Goal: Information Seeking & Learning: Learn about a topic

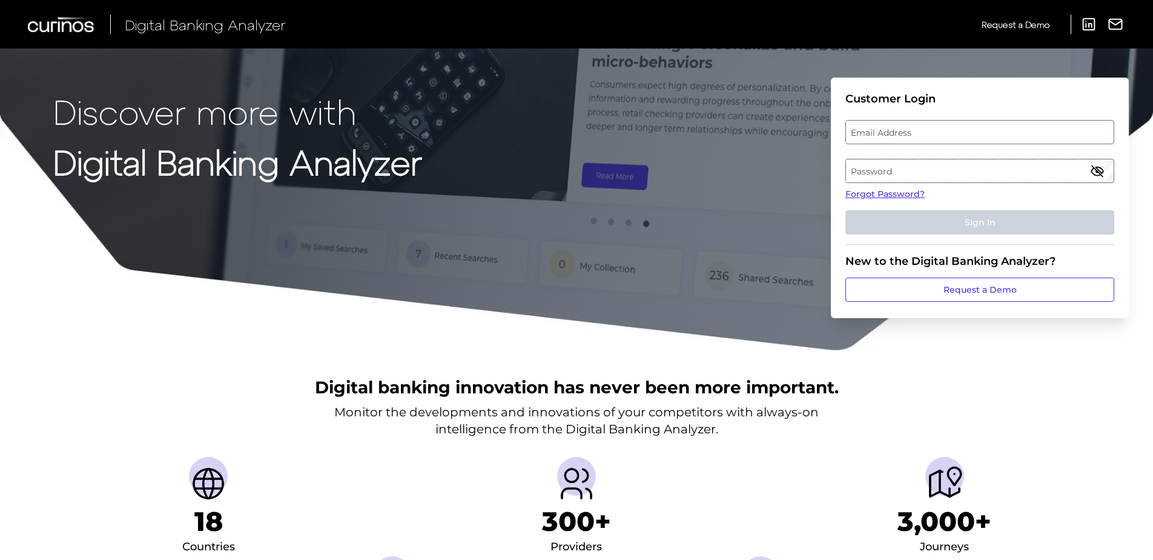
click at [932, 132] on label "Email Address" at bounding box center [979, 132] width 267 height 22
click at [932, 132] on input "email" at bounding box center [980, 132] width 269 height 24
type input "[EMAIL_ADDRESS][DOMAIN_NAME]"
click at [915, 162] on label "Password" at bounding box center [979, 171] width 267 height 22
click at [914, 161] on label "Password" at bounding box center [979, 171] width 267 height 22
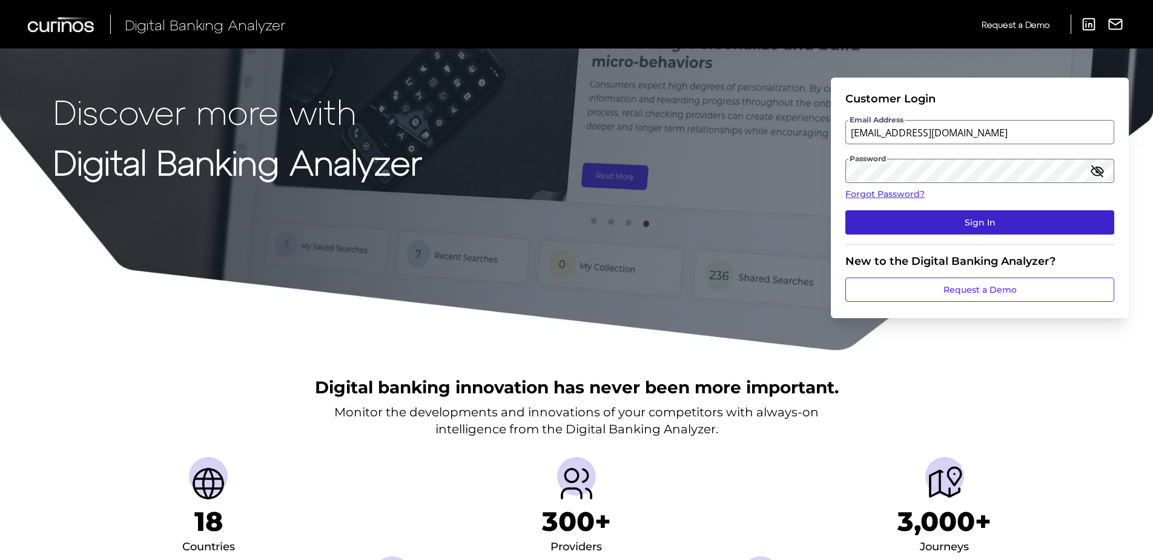
click at [1005, 222] on button "Sign In" at bounding box center [980, 222] width 269 height 24
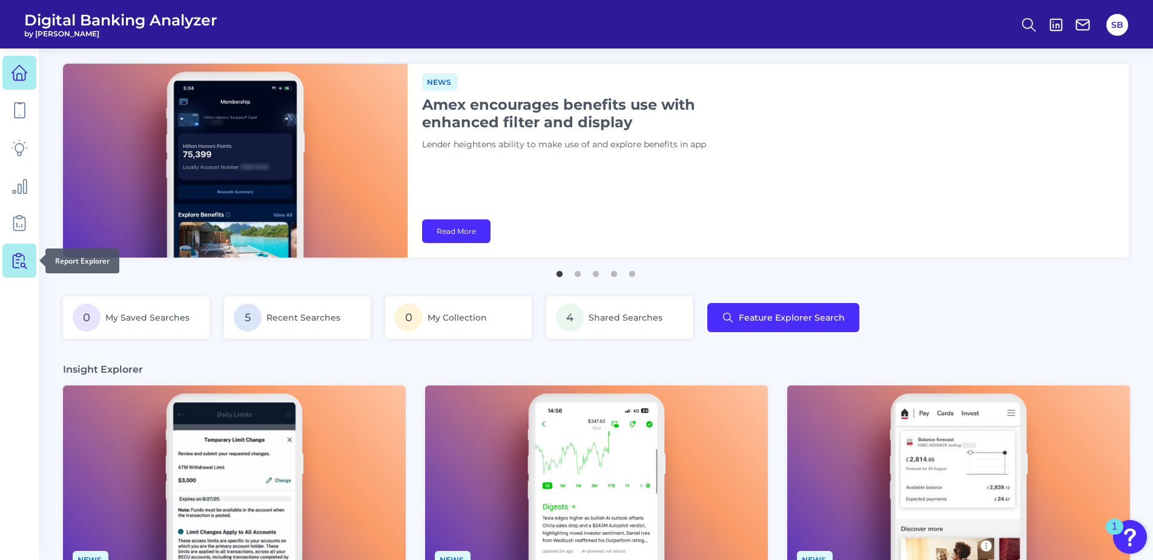
click at [25, 262] on icon at bounding box center [19, 260] width 17 height 17
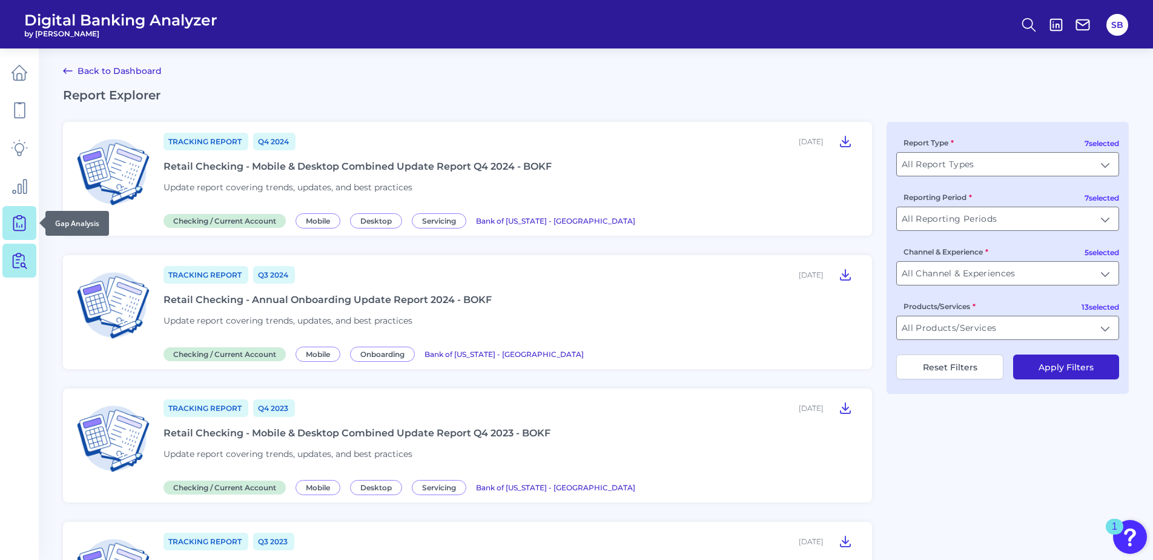
click at [16, 222] on icon at bounding box center [19, 222] width 17 height 17
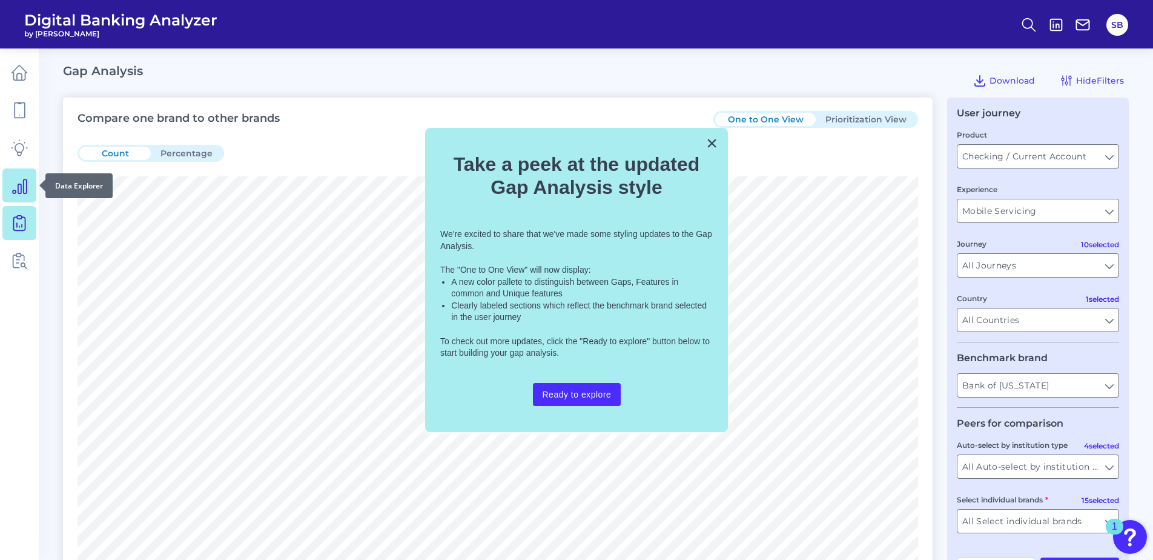
click at [26, 186] on icon at bounding box center [20, 186] width 14 height 14
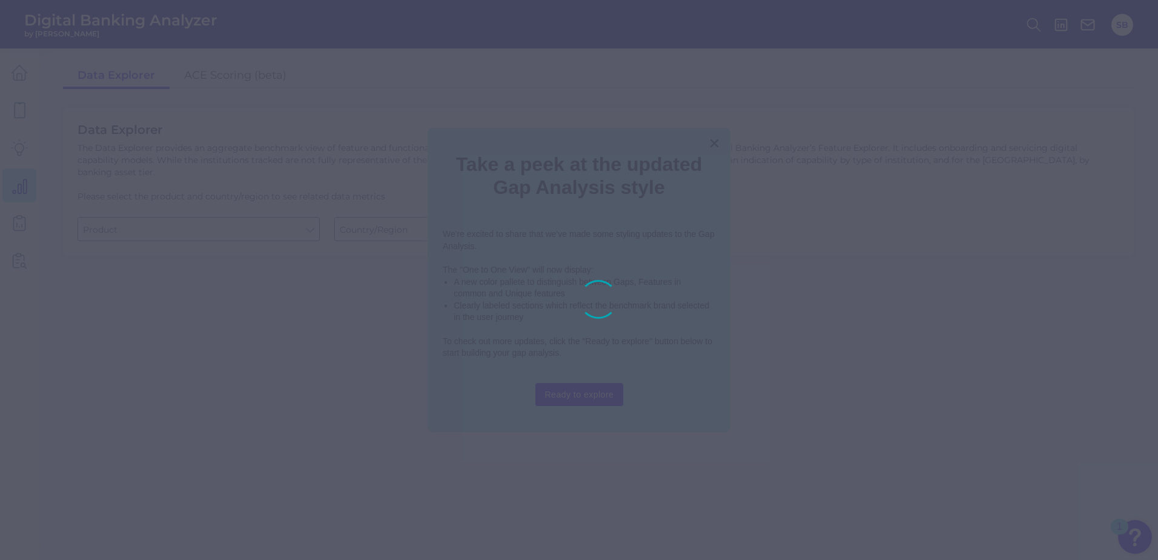
type input "Checking / Current Account"
type input "[GEOGRAPHIC_DATA]"
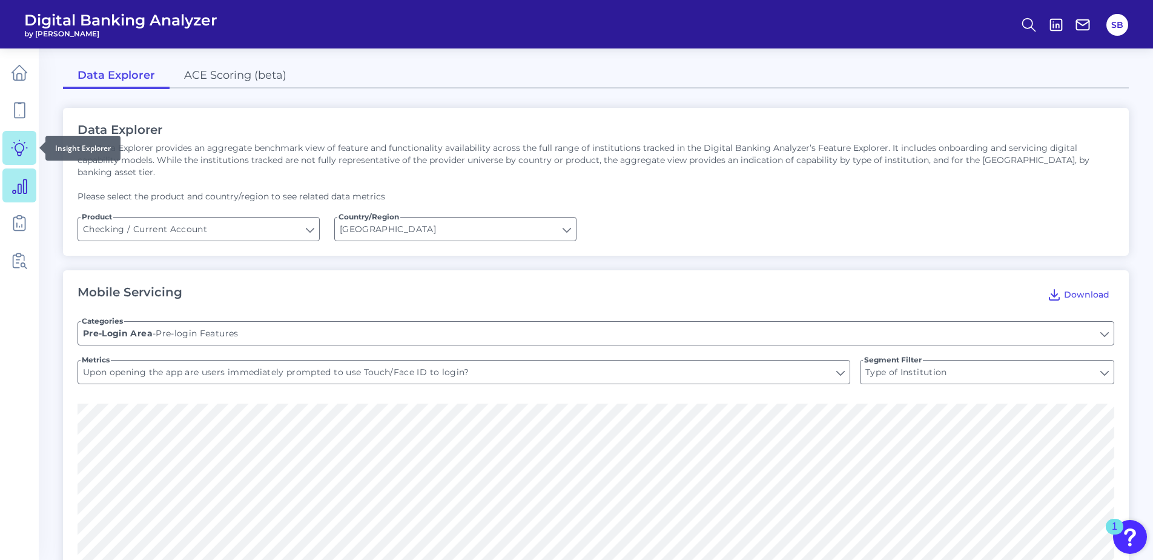
click at [27, 144] on icon at bounding box center [19, 147] width 17 height 17
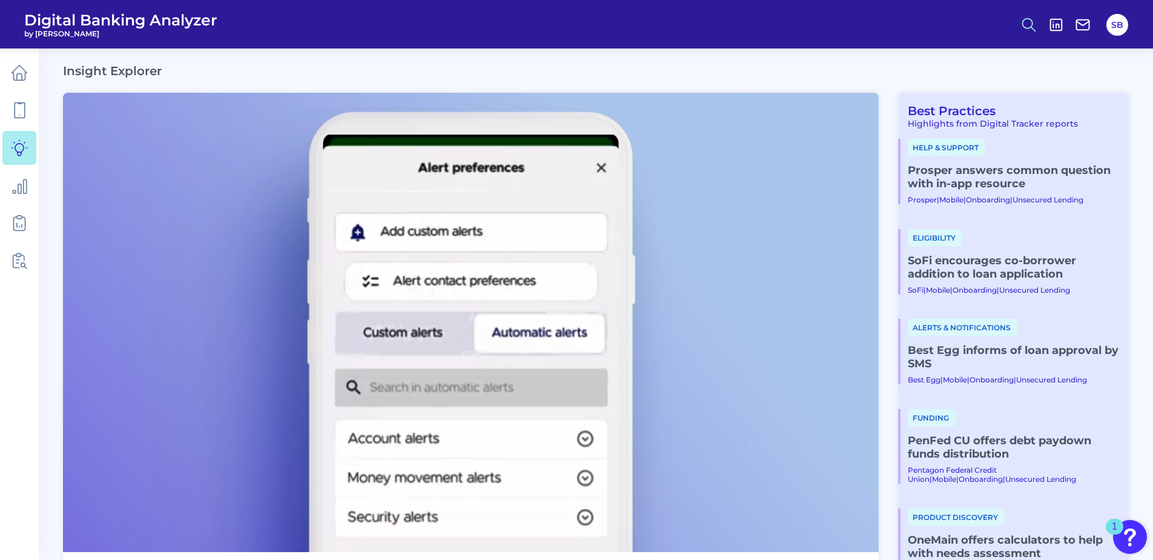
click at [1031, 24] on icon at bounding box center [1029, 24] width 17 height 17
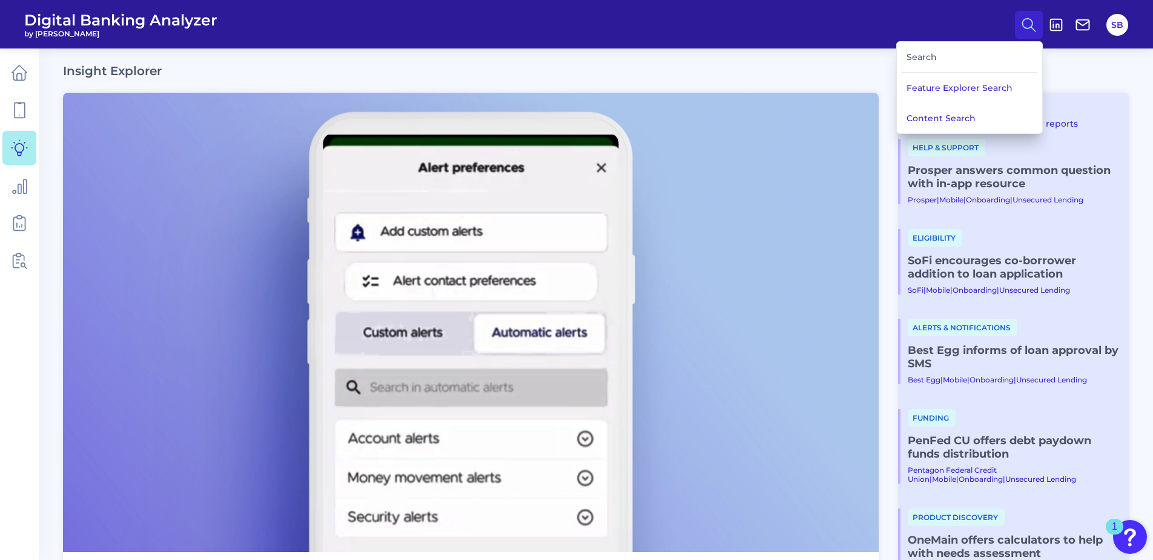
click at [926, 58] on div "Search" at bounding box center [970, 57] width 136 height 31
click at [934, 57] on div "Search" at bounding box center [970, 57] width 136 height 31
click at [919, 60] on div "Search" at bounding box center [970, 57] width 136 height 31
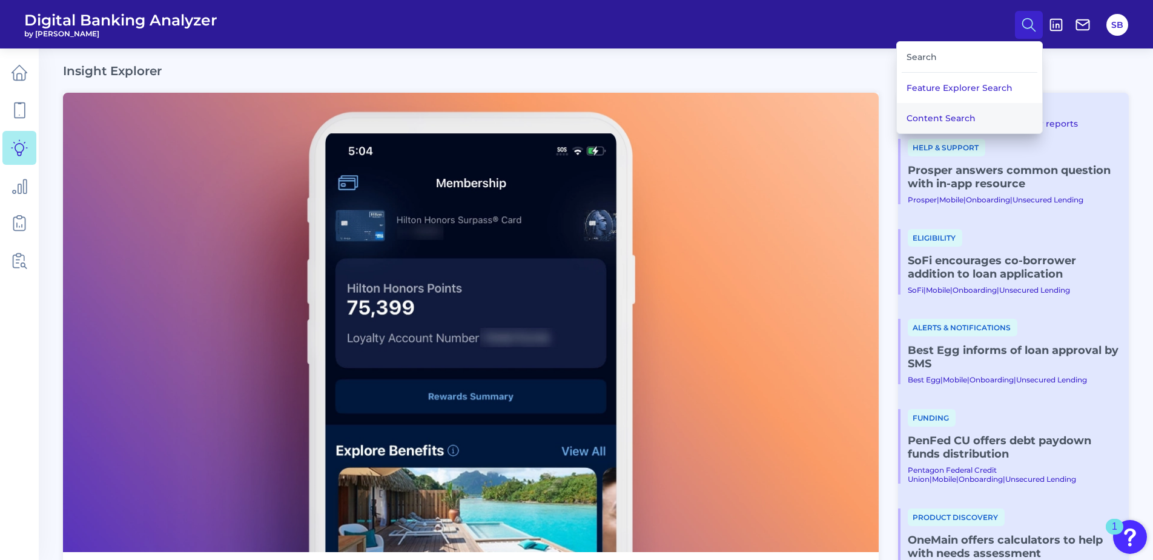
click at [940, 115] on button "Content Search" at bounding box center [969, 118] width 145 height 30
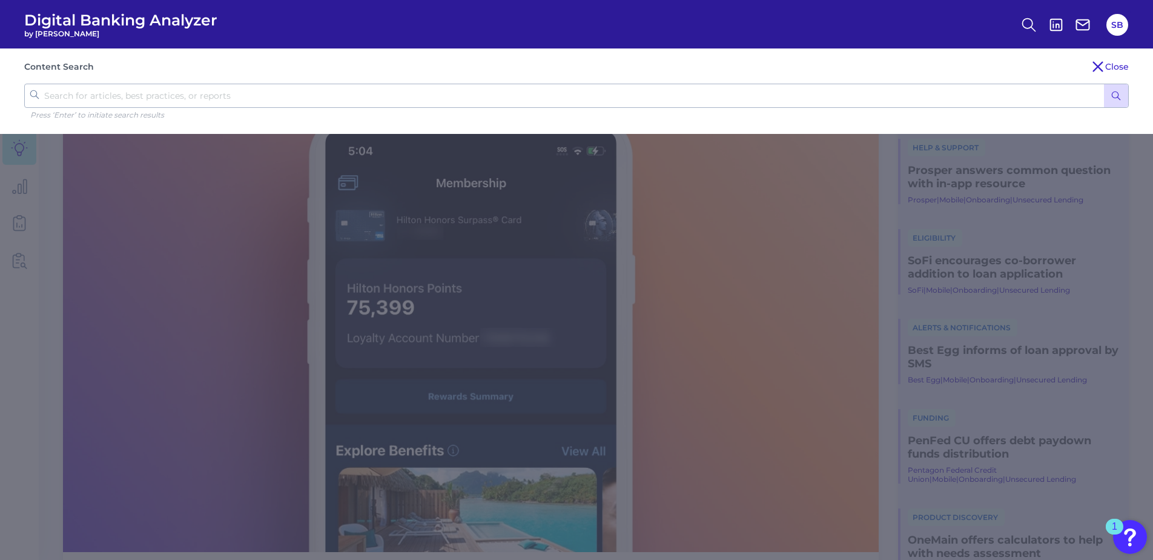
click at [119, 91] on input "text" at bounding box center [576, 96] width 1105 height 24
type input "a"
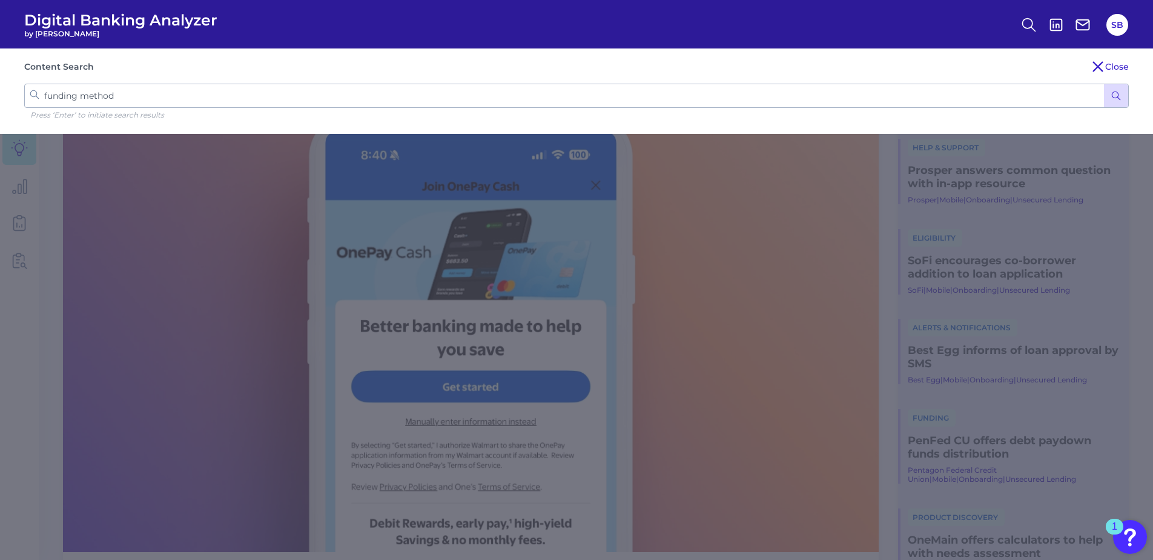
type input "funding methods"
click button "submit" at bounding box center [1116, 95] width 24 height 23
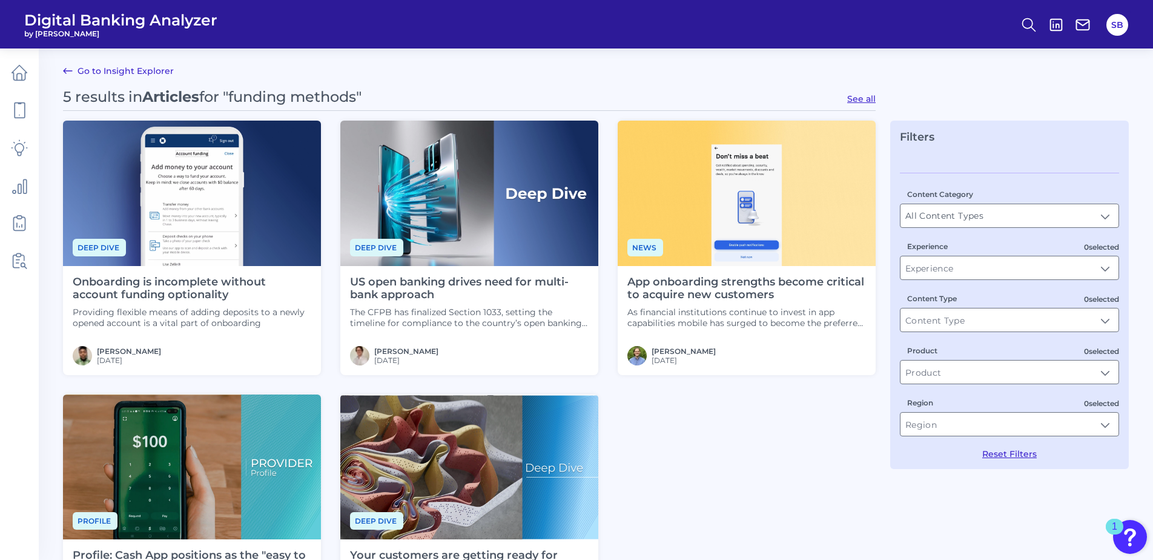
click at [202, 290] on h4 "Onboarding is incomplete without account funding optionality" at bounding box center [192, 289] width 239 height 26
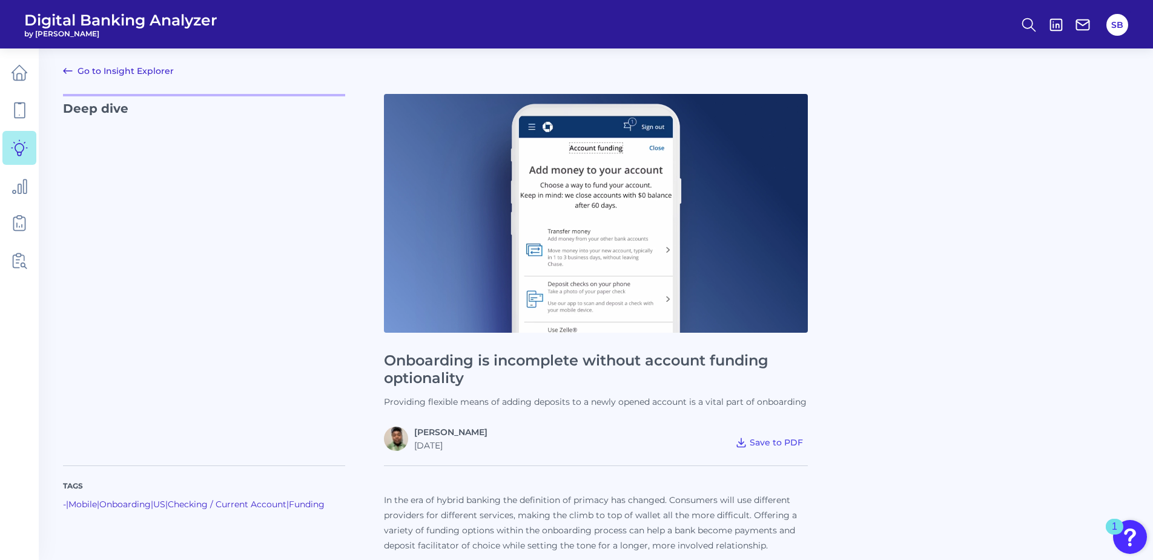
click at [66, 72] on icon at bounding box center [68, 71] width 15 height 15
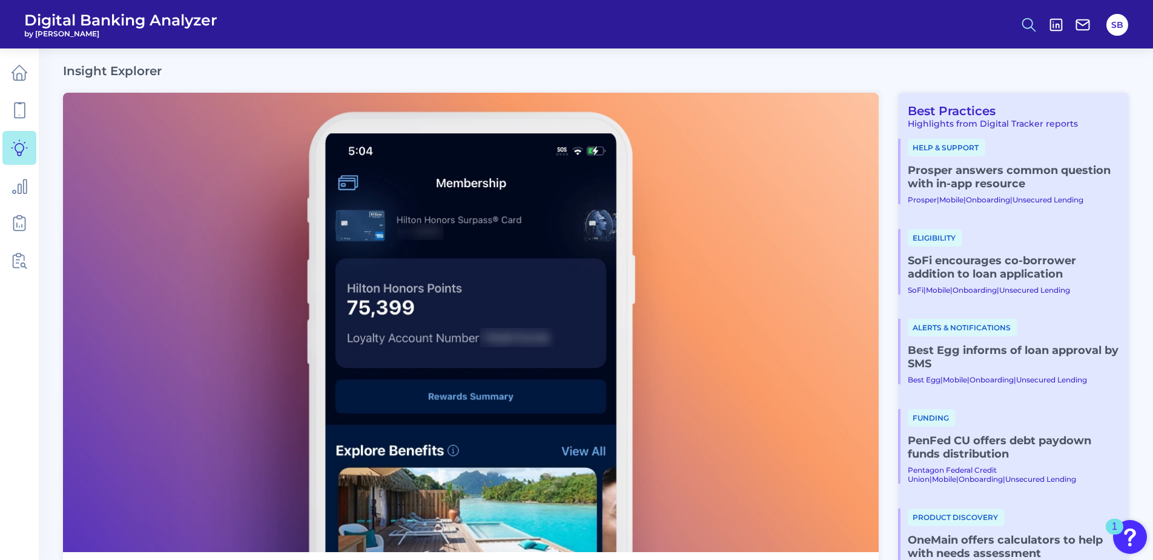
click at [1029, 28] on circle at bounding box center [1028, 23] width 10 height 10
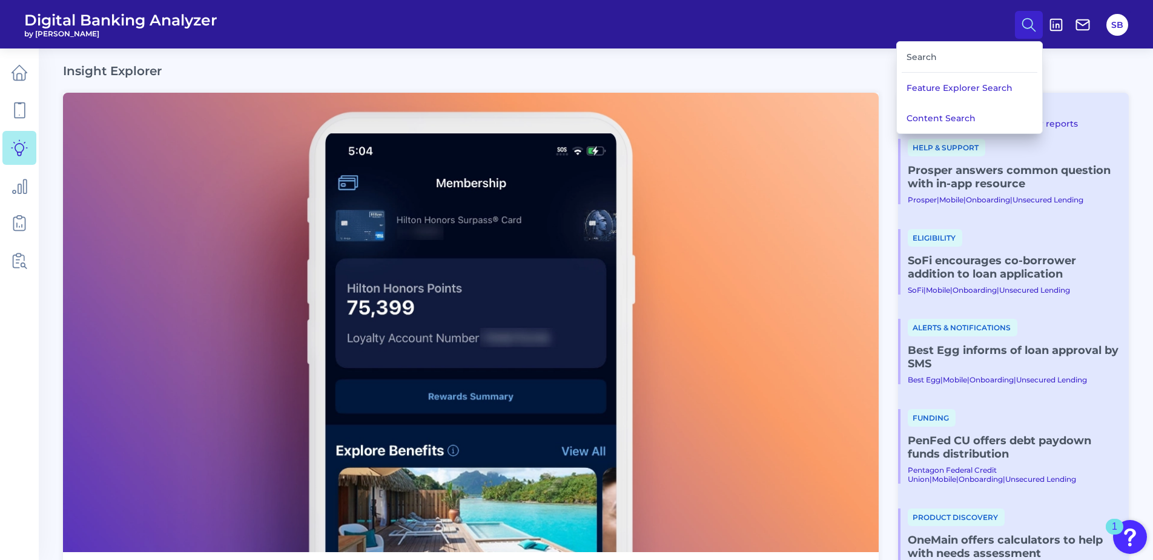
click at [936, 57] on div "Search" at bounding box center [970, 57] width 136 height 31
click at [959, 122] on button "Content Search" at bounding box center [969, 118] width 145 height 30
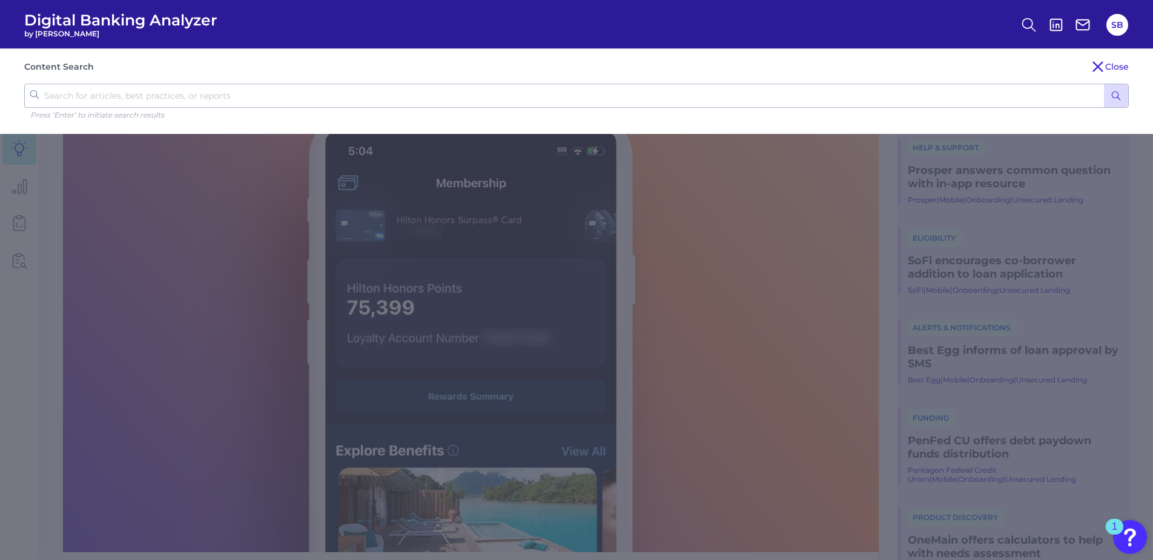
drag, startPoint x: 121, startPoint y: 93, endPoint x: 174, endPoint y: 103, distance: 54.3
click at [121, 93] on input "text" at bounding box center [576, 96] width 1105 height 24
type input "funding"
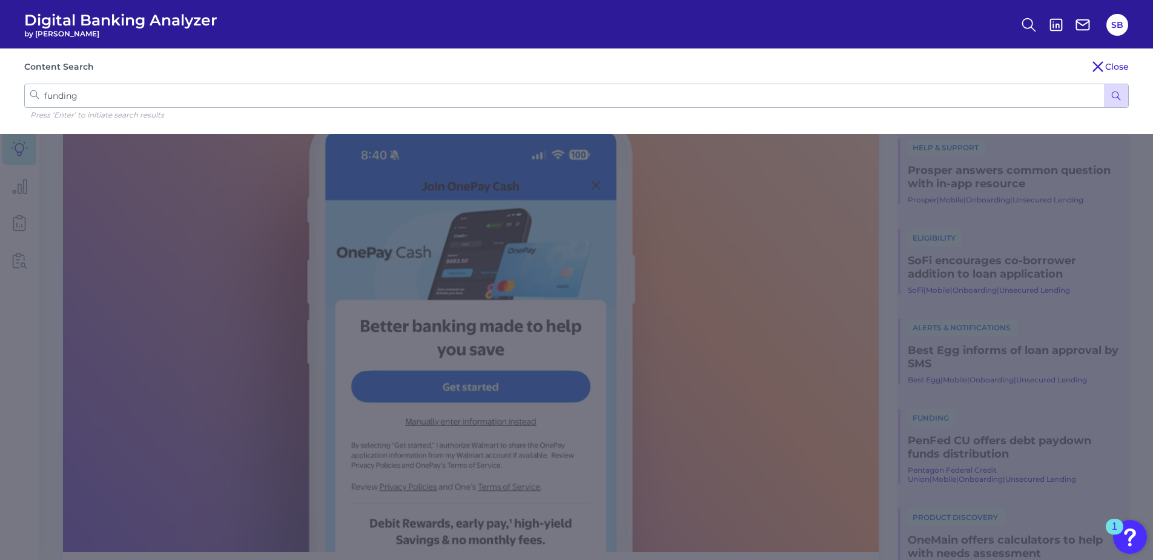
click button "submit" at bounding box center [1116, 95] width 24 height 23
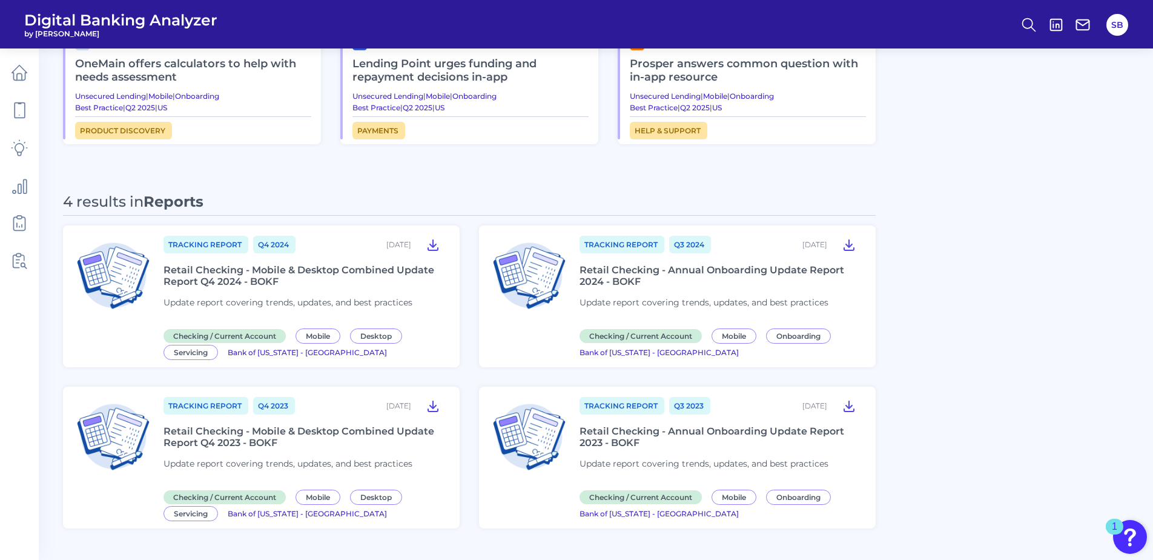
scroll to position [848, 0]
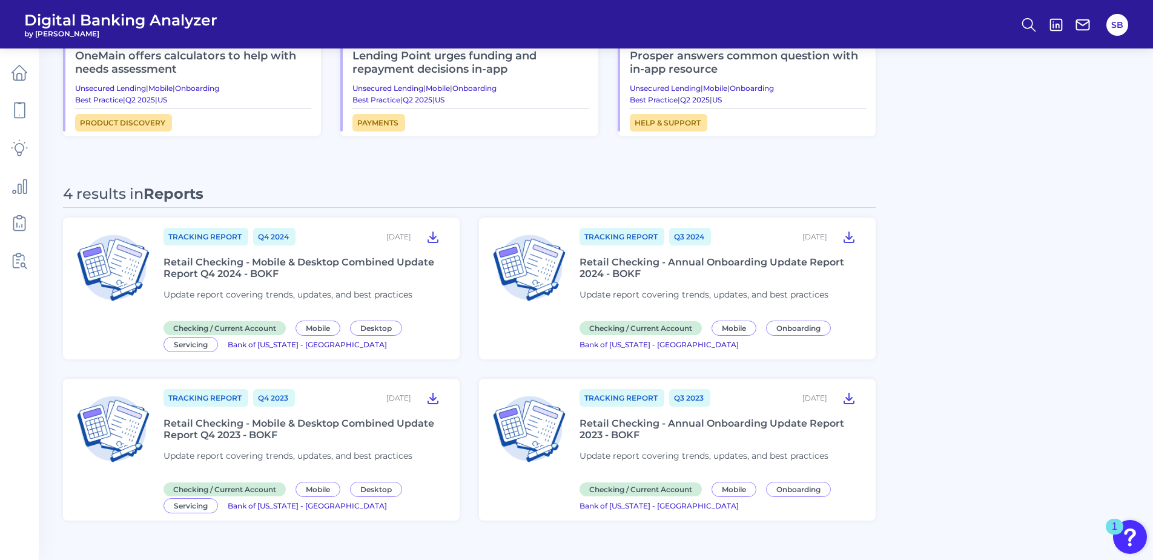
click at [628, 264] on div "Retail Checking - Annual Onboarding Update Report 2024 - BOKF" at bounding box center [721, 267] width 282 height 23
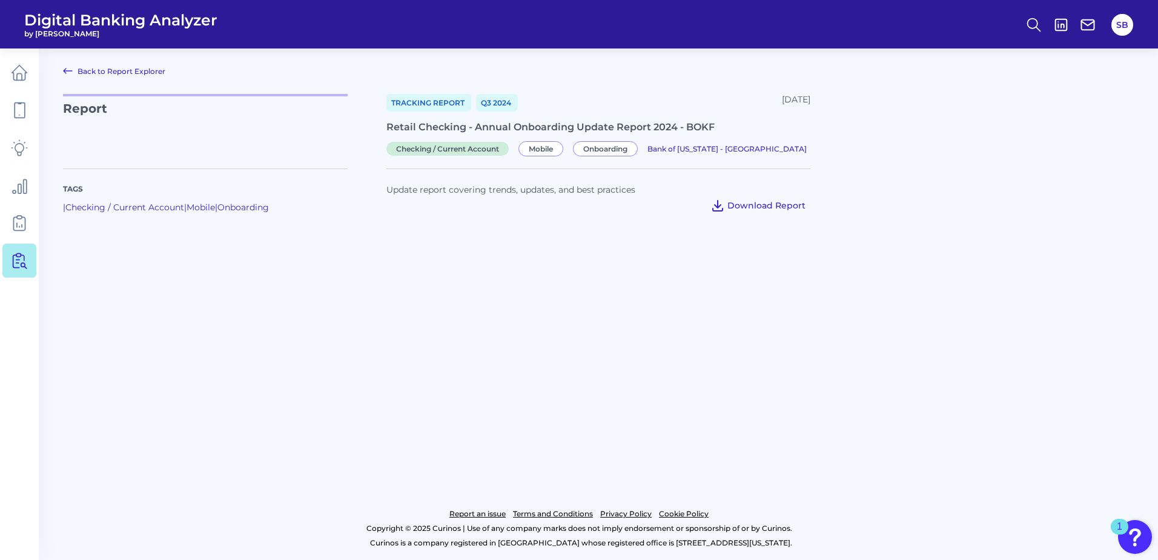
click at [761, 203] on span "Download Report" at bounding box center [766, 205] width 78 height 11
click at [606, 147] on span "Onboarding" at bounding box center [605, 148] width 65 height 15
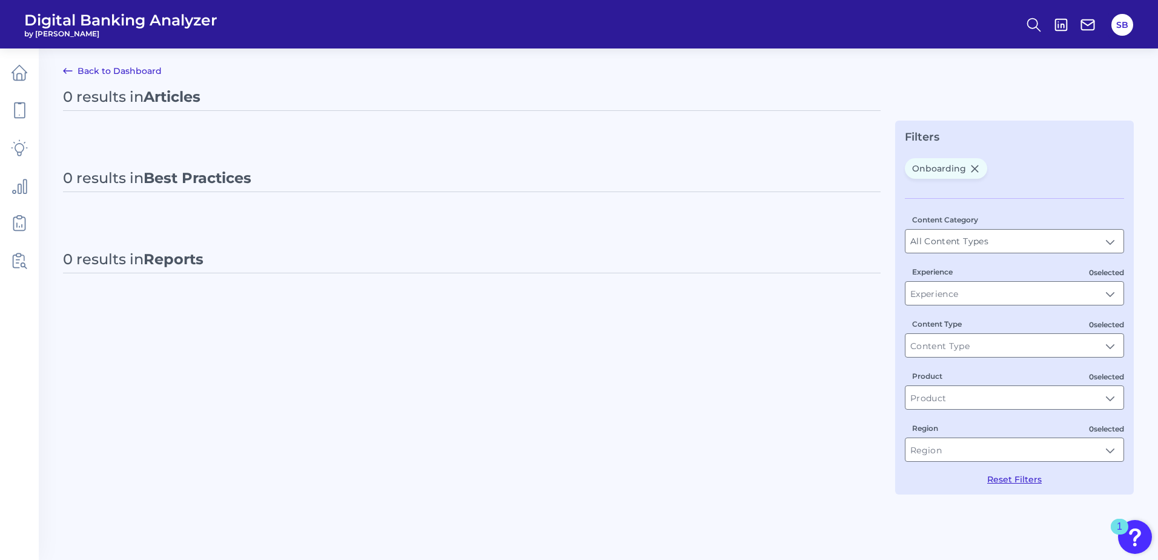
type input "Onboarding"
